Goal: Connect with others: Connect with others

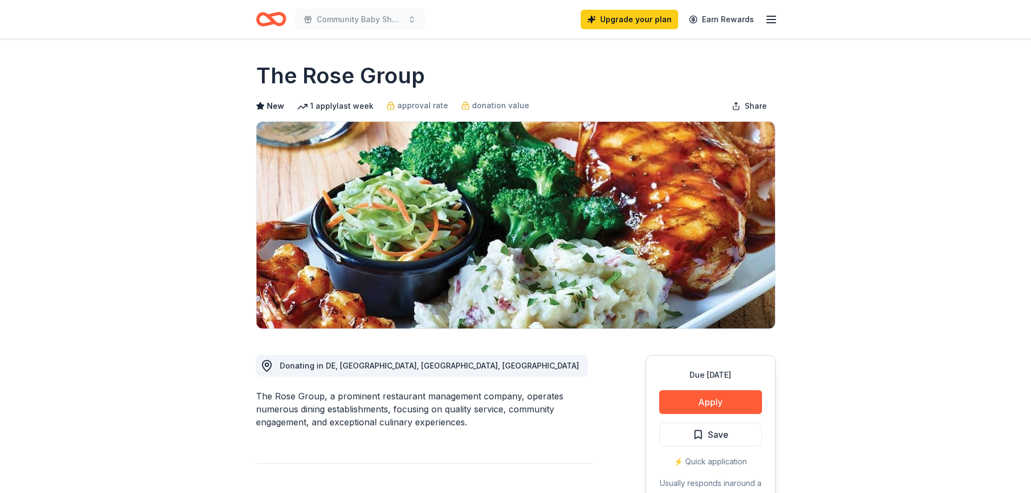
drag, startPoint x: 806, startPoint y: 247, endPoint x: 827, endPoint y: 283, distance: 41.8
drag, startPoint x: 68, startPoint y: 171, endPoint x: 68, endPoint y: 159, distance: 11.9
